Goal: Task Accomplishment & Management: Use online tool/utility

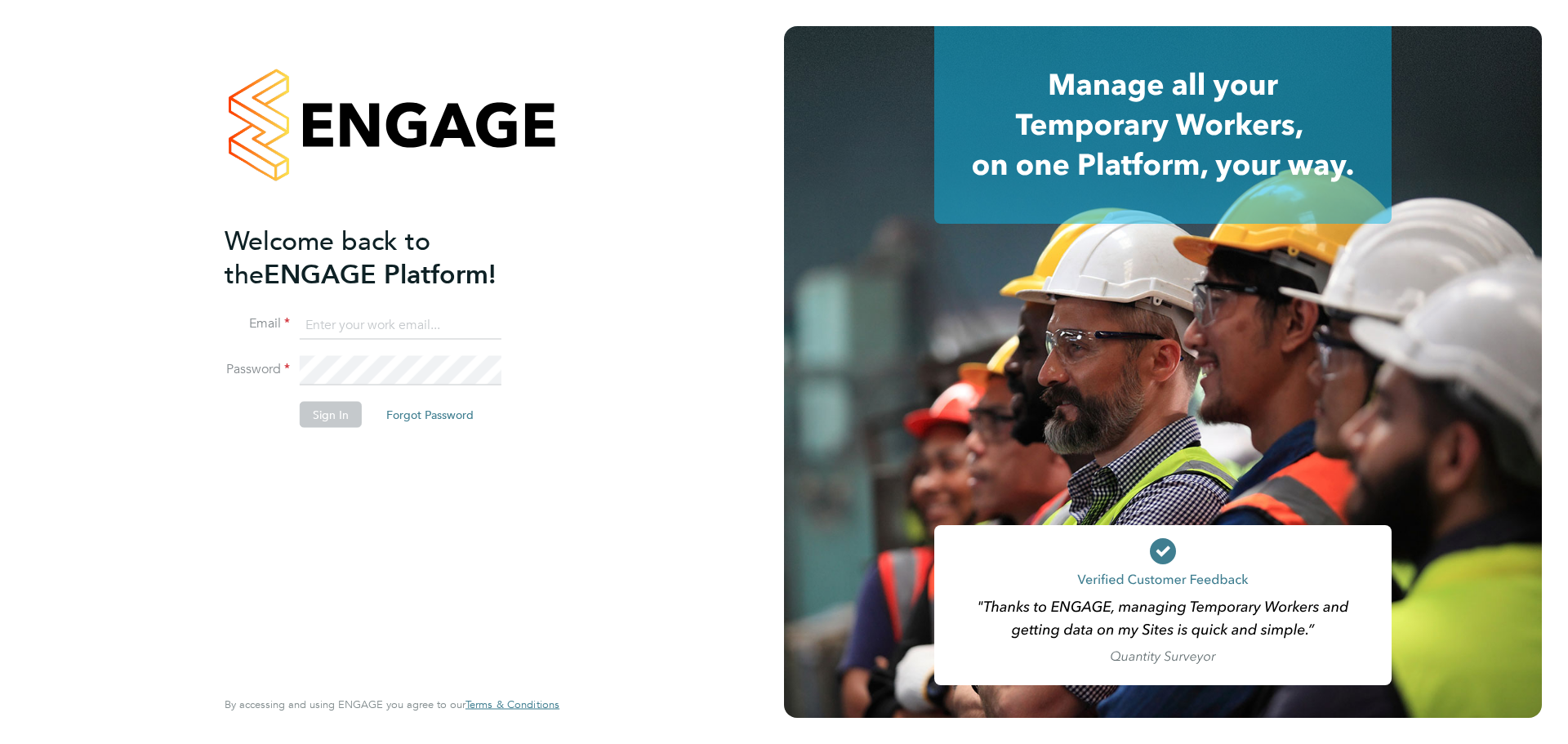
type input "helpdesk@wills-security.co.uk"
click at [315, 414] on button "Sign In" at bounding box center [330, 414] width 62 height 26
